Goal: Check status: Check status

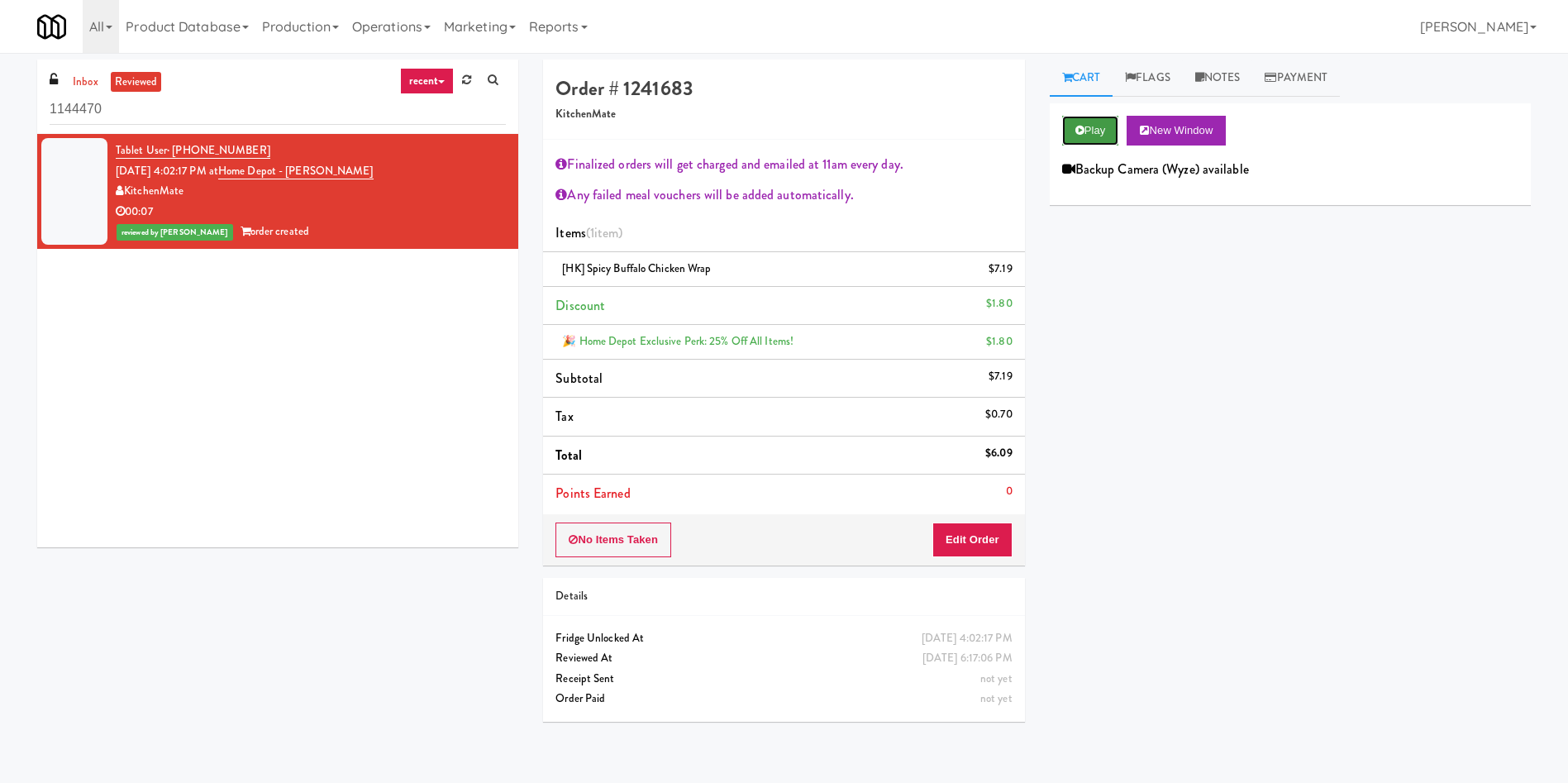
click at [1083, 129] on icon at bounding box center [1079, 129] width 9 height 11
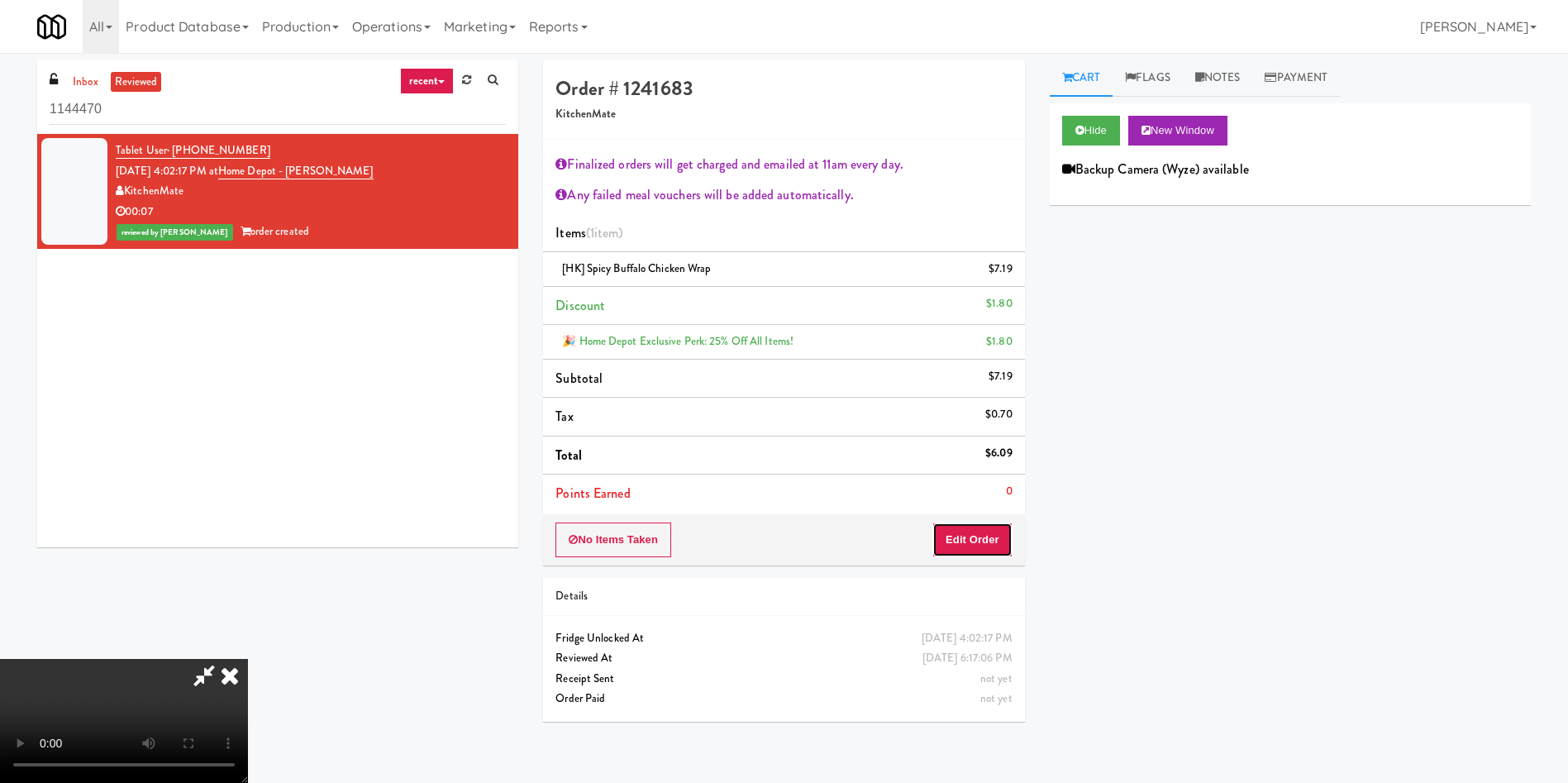
click at [976, 529] on button "Edit Order" at bounding box center [973, 540] width 81 height 35
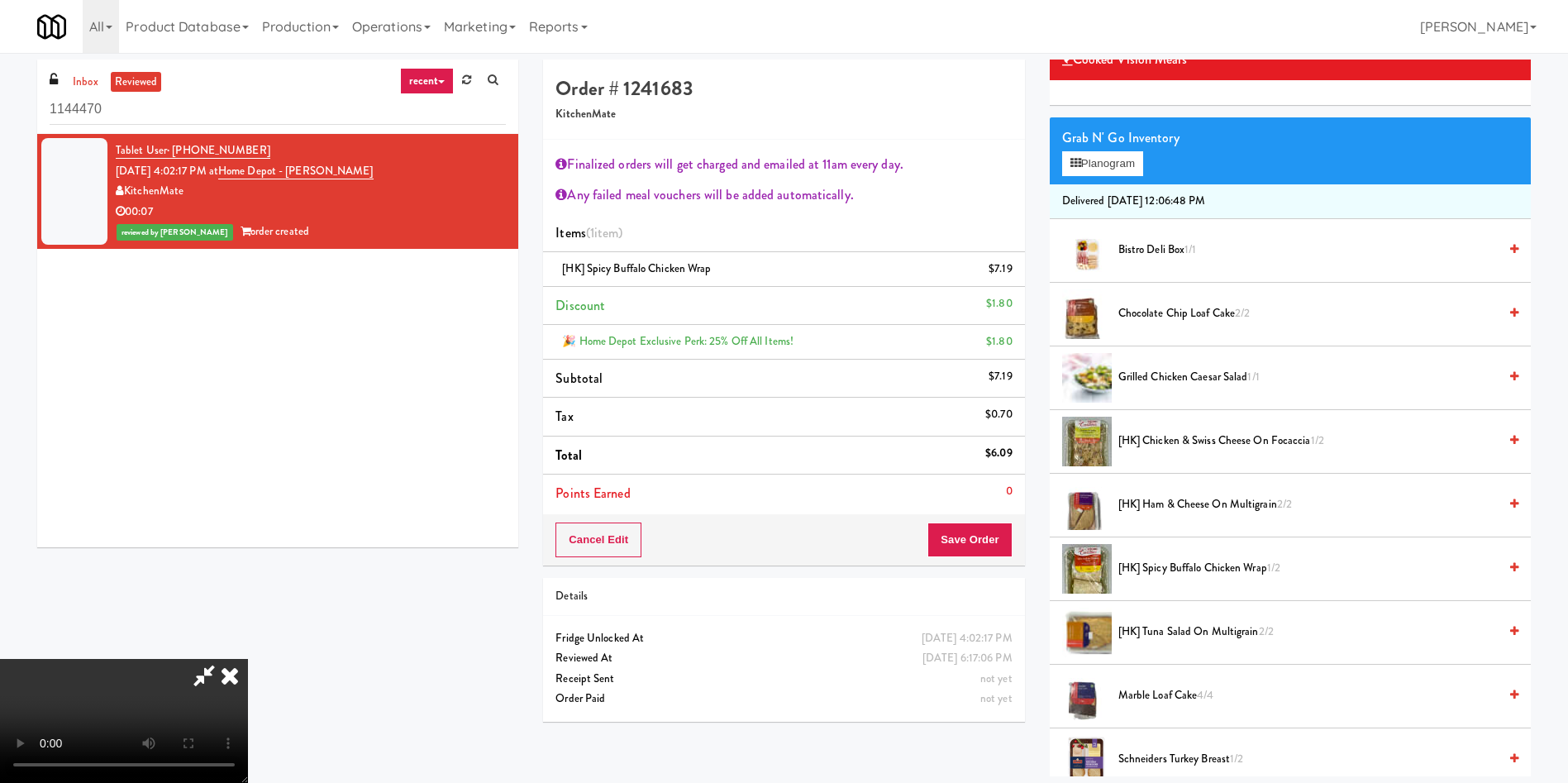
scroll to position [248, 0]
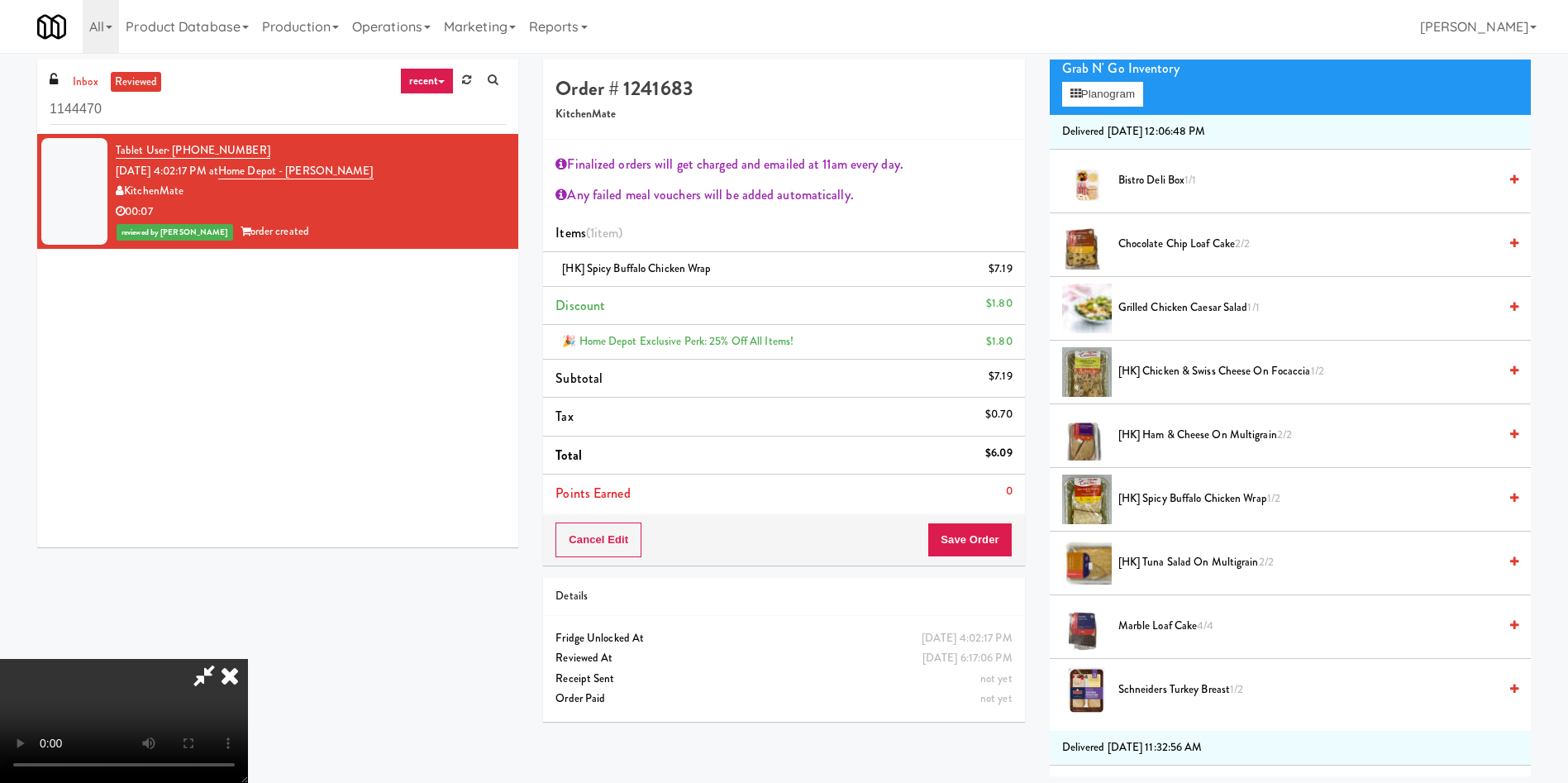
drag, startPoint x: 507, startPoint y: 463, endPoint x: 361, endPoint y: 496, distance: 149.7
click at [248, 658] on video at bounding box center [124, 720] width 248 height 124
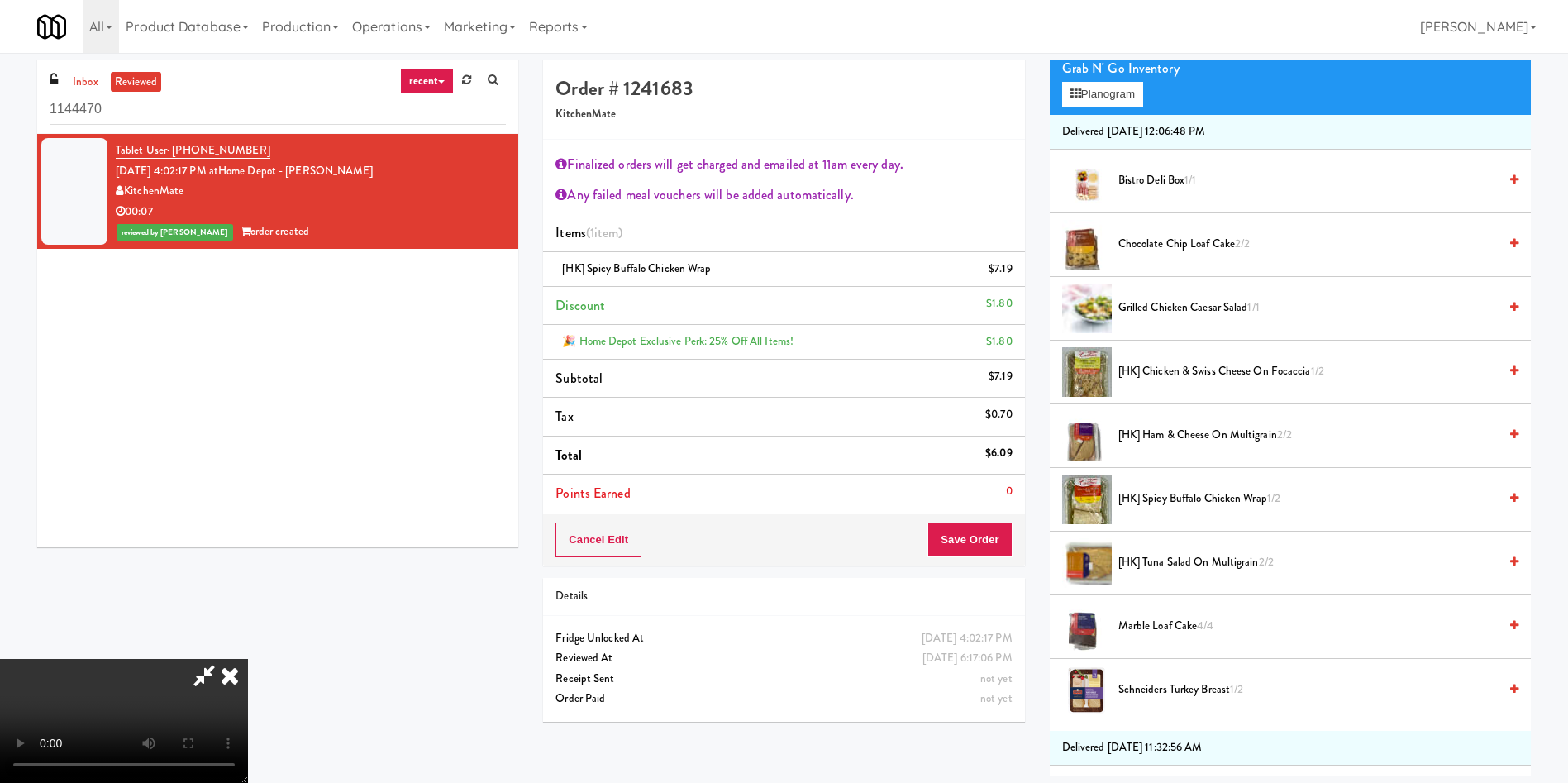
click at [248, 658] on video at bounding box center [124, 720] width 248 height 124
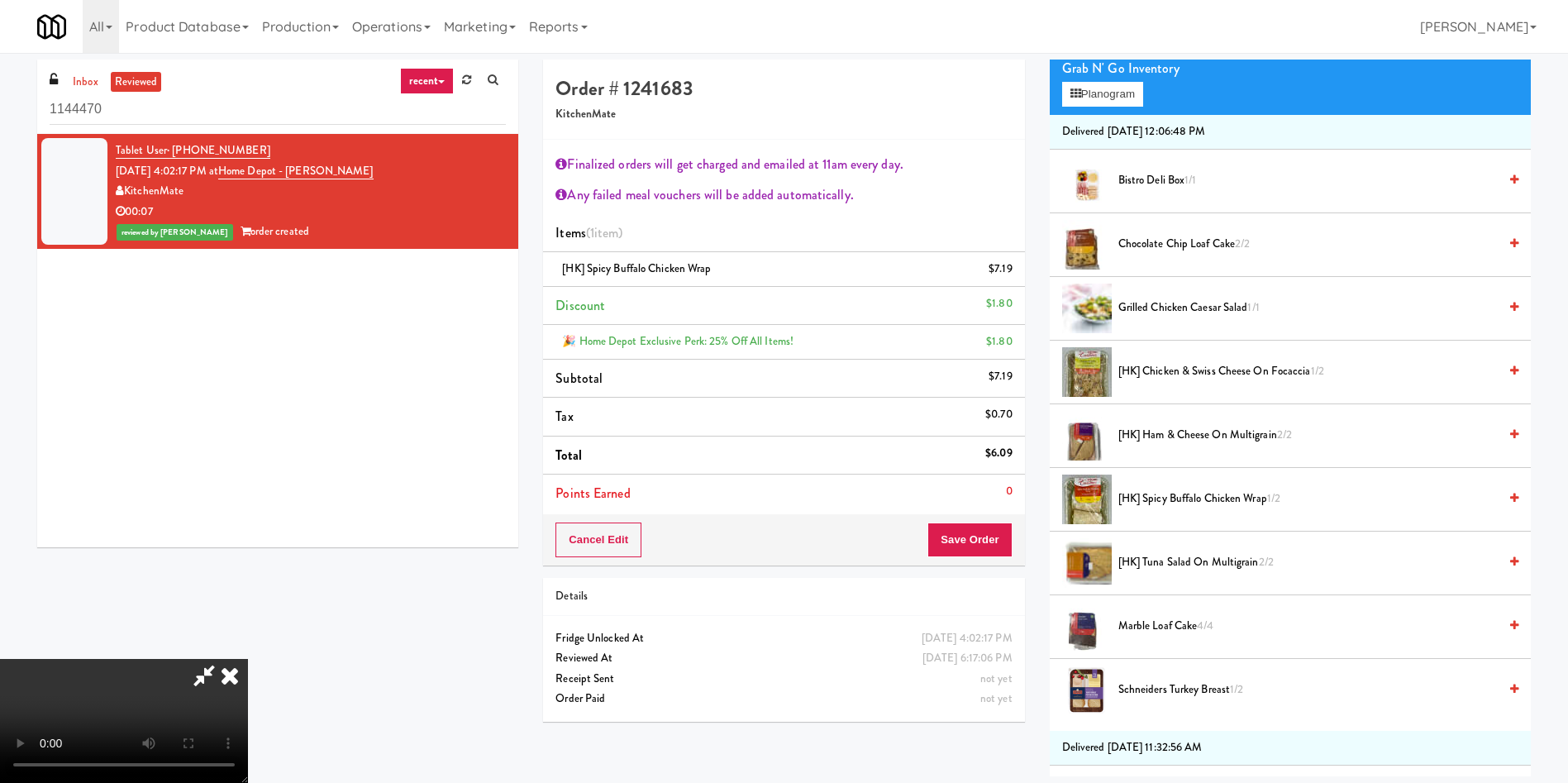
click at [248, 658] on video at bounding box center [124, 720] width 248 height 124
click at [1121, 118] on li "Delivered [DATE] 12:06:48 PM" at bounding box center [1290, 132] width 481 height 35
click at [1101, 105] on button "Planogram" at bounding box center [1102, 94] width 81 height 25
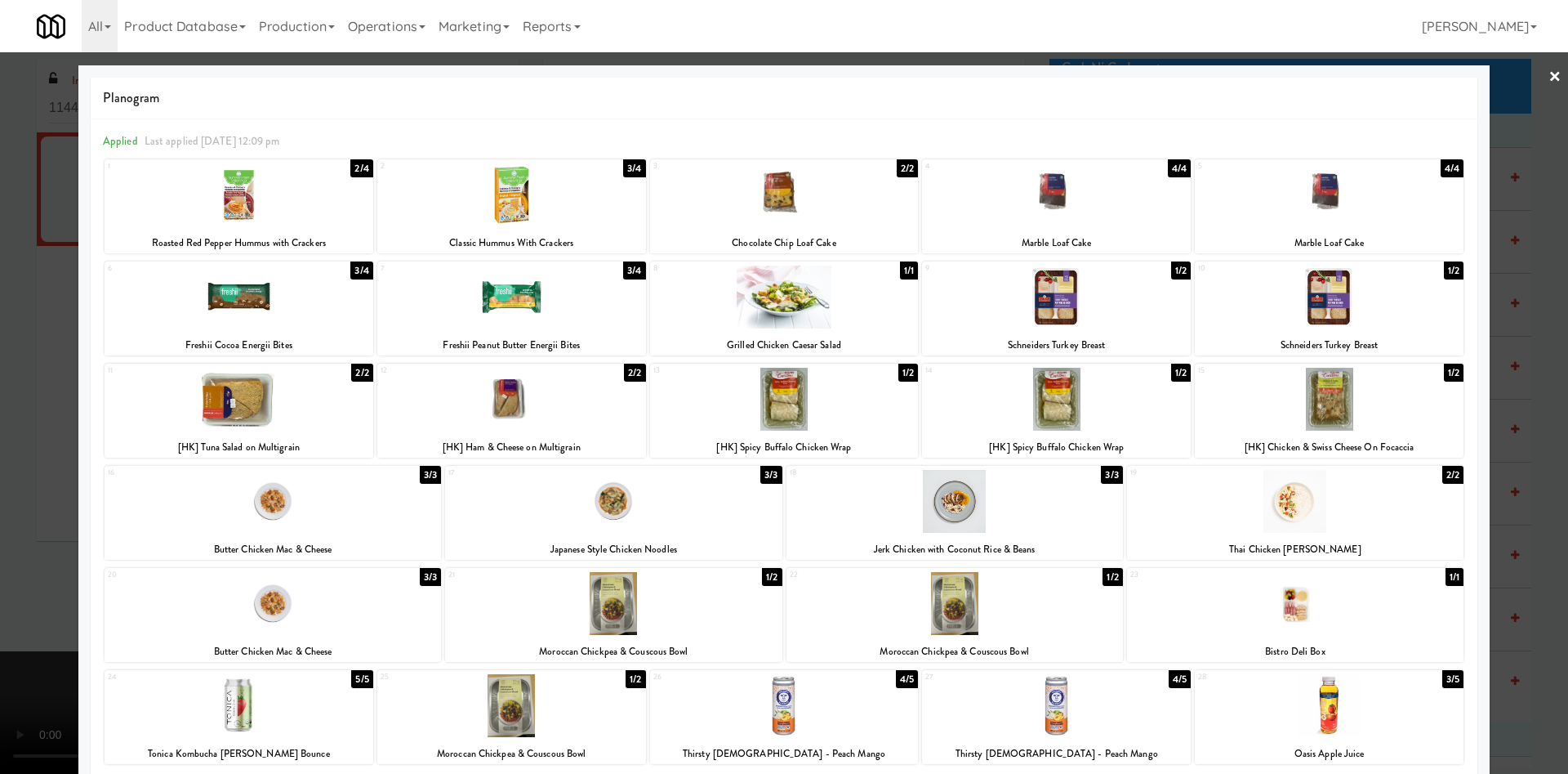
click at [36, 420] on div at bounding box center [784, 387] width 1568 height 774
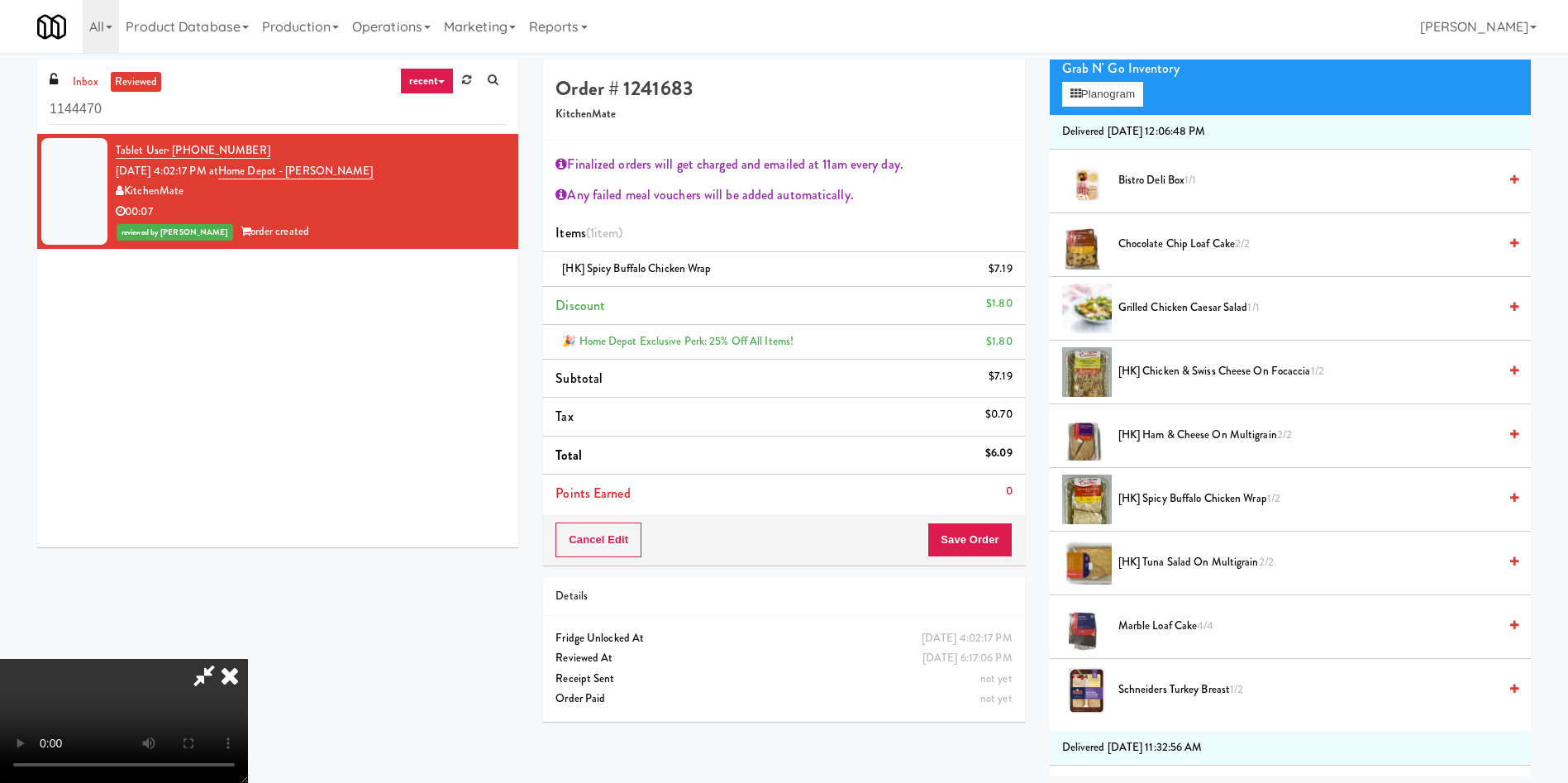
click at [248, 658] on video at bounding box center [124, 720] width 248 height 124
click at [248, 658] on icon at bounding box center [230, 675] width 36 height 33
